Goal: Information Seeking & Learning: Learn about a topic

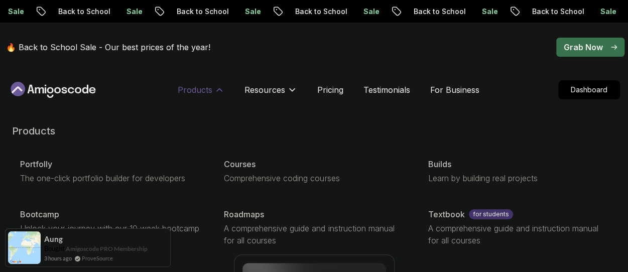
click at [204, 90] on p "Products" at bounding box center [195, 90] width 35 height 12
click at [241, 165] on p "Courses" at bounding box center [240, 164] width 32 height 12
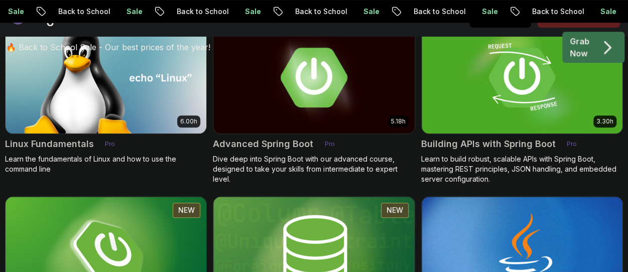
scroll to position [456, 0]
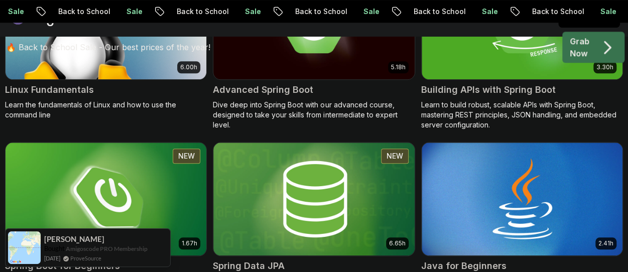
click at [494, 46] on div "🔥 Back to School Sale - Our best prices of the year! Grab Now" at bounding box center [314, 47] width 628 height 49
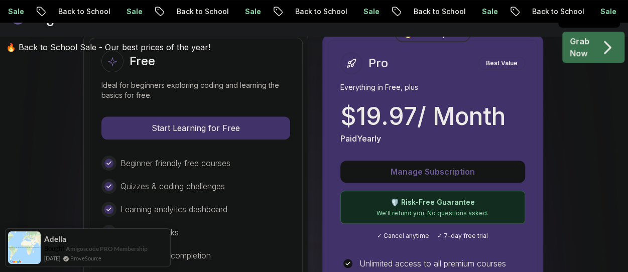
scroll to position [335, 0]
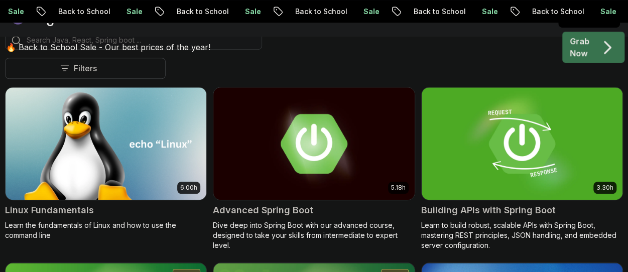
scroll to position [456, 0]
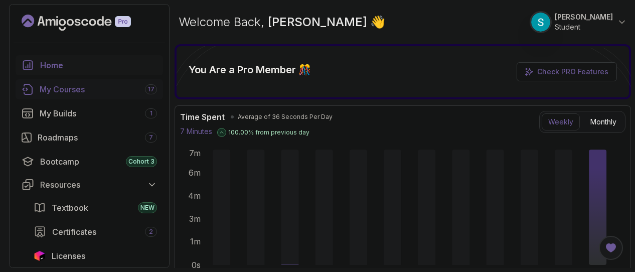
click at [76, 88] on div "My Courses 17" at bounding box center [98, 89] width 117 height 12
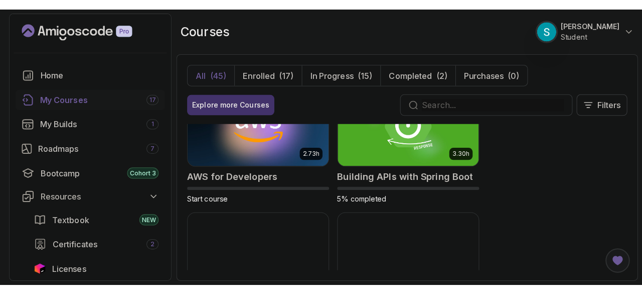
scroll to position [161, 0]
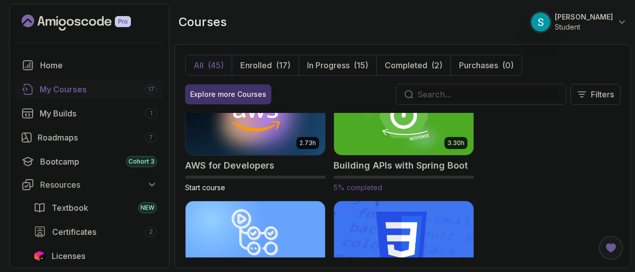
click at [402, 128] on img at bounding box center [404, 116] width 147 height 82
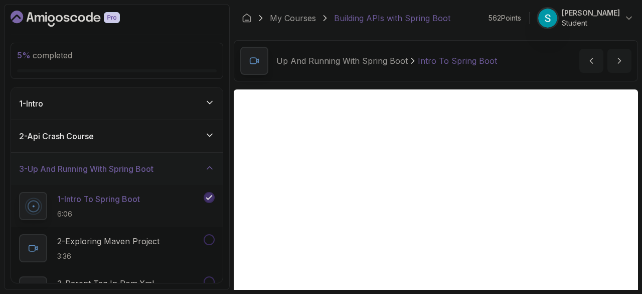
scroll to position [96, 0]
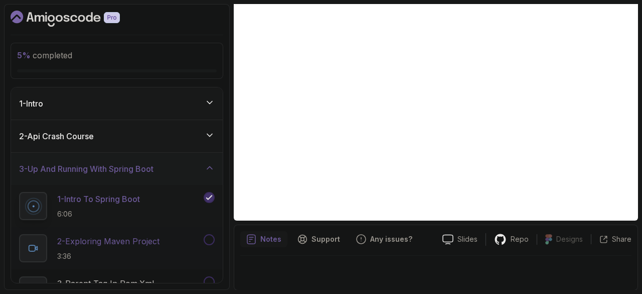
click at [101, 241] on p "2 - Exploring Maven Project" at bounding box center [108, 241] width 102 height 12
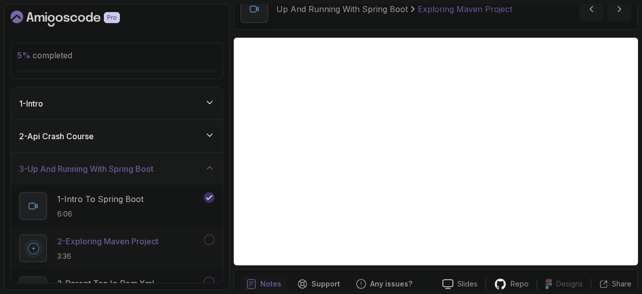
scroll to position [51, 0]
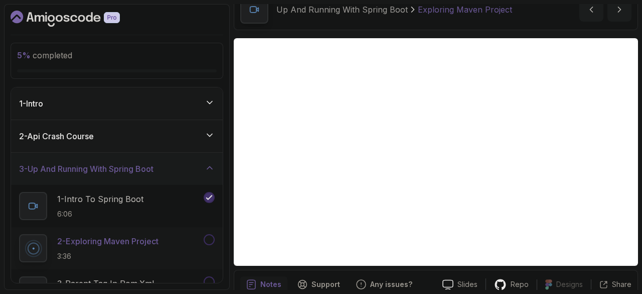
click at [19, 234] on button "2 - Exploring Maven Project 3:36" at bounding box center [117, 248] width 196 height 28
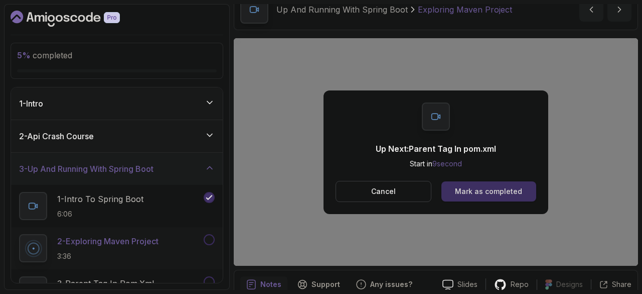
click at [477, 192] on div "Mark as completed" at bounding box center [488, 191] width 67 height 10
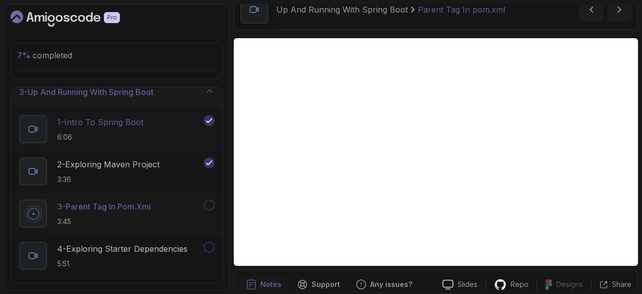
scroll to position [77, 0]
click at [138, 252] on p "4 - Exploring Starter Dependencies" at bounding box center [122, 248] width 130 height 12
click at [19, 241] on button "4 - Exploring Starter Dependencies 5:51" at bounding box center [117, 255] width 196 height 28
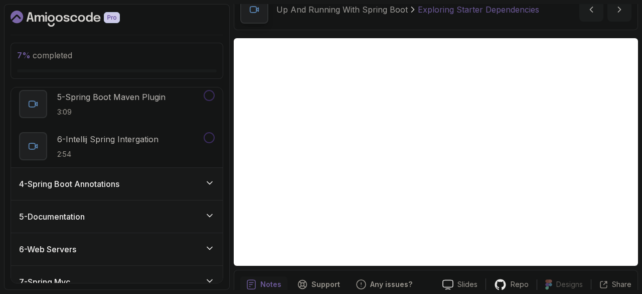
scroll to position [271, 0]
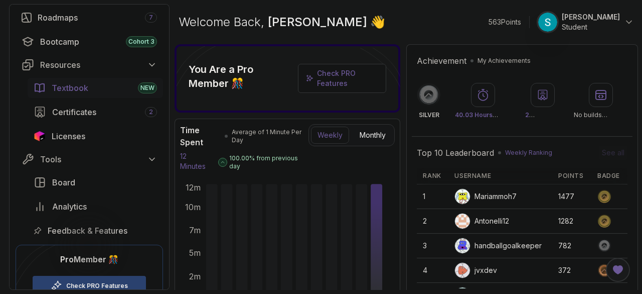
scroll to position [119, 0]
click at [68, 135] on span "Licenses" at bounding box center [69, 137] width 34 height 12
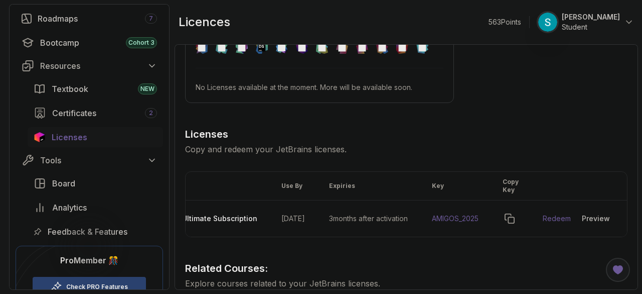
scroll to position [57, 0]
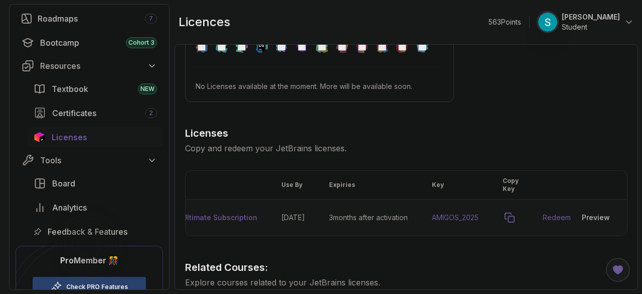
click at [511, 217] on icon "copy-button" at bounding box center [509, 217] width 9 height 9
